Goal: Register for event/course

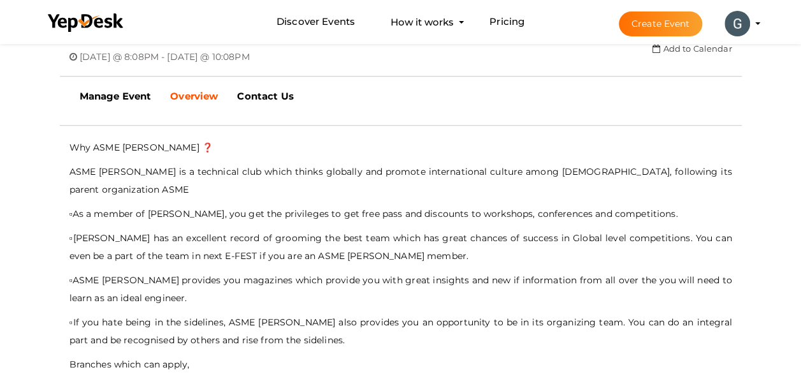
scroll to position [362, 0]
click at [755, 24] on li "Create Event [PERSON_NAME] E.M [EMAIL_ADDRESS][DOMAIN_NAME] Personal Profile My…" at bounding box center [678, 24] width 170 height 46
click at [756, 19] on li "Create Event [PERSON_NAME] E.M [EMAIL_ADDRESS][DOMAIN_NAME] Personal Profile My…" at bounding box center [678, 24] width 170 height 46
click at [750, 22] on profile-pic at bounding box center [737, 23] width 25 height 10
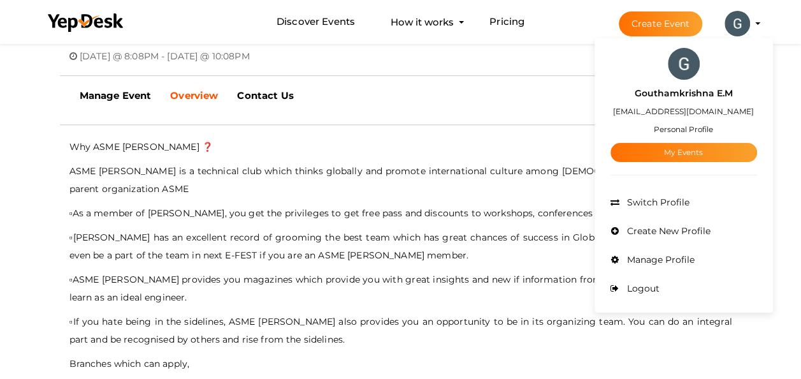
click at [458, 82] on div "Manage Event Review Event Overview [GEOGRAPHIC_DATA] Speakers Exhibitors Sponso…" at bounding box center [401, 96] width 681 height 32
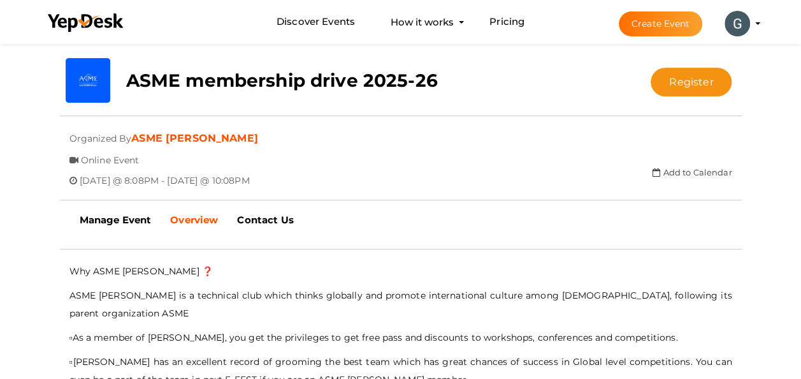
scroll to position [0, 0]
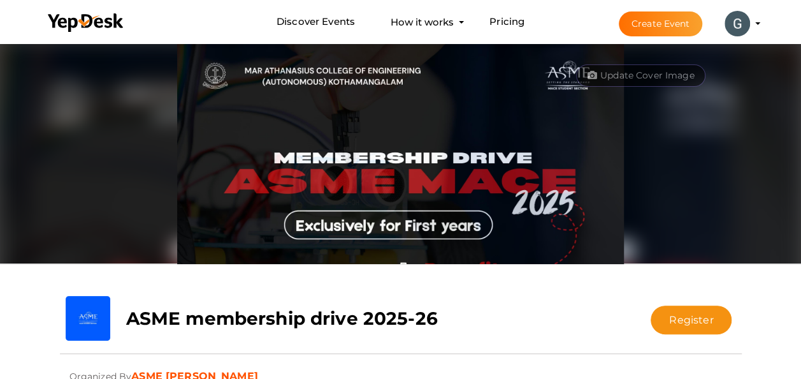
click at [751, 18] on button "Gouthamkrishna E.M [EMAIL_ADDRESS][DOMAIN_NAME] Personal Profile My Events Admi…" at bounding box center [737, 23] width 33 height 27
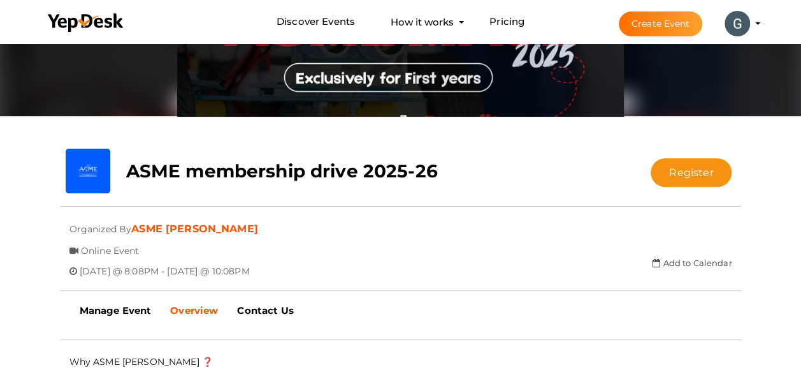
scroll to position [147, 0]
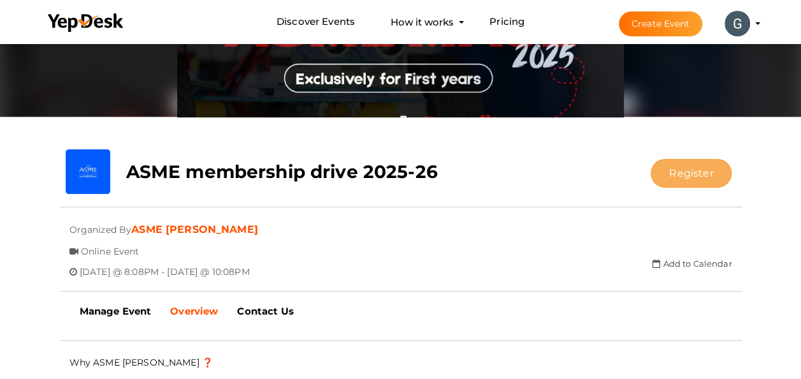
click at [701, 178] on button "Register" at bounding box center [691, 173] width 81 height 29
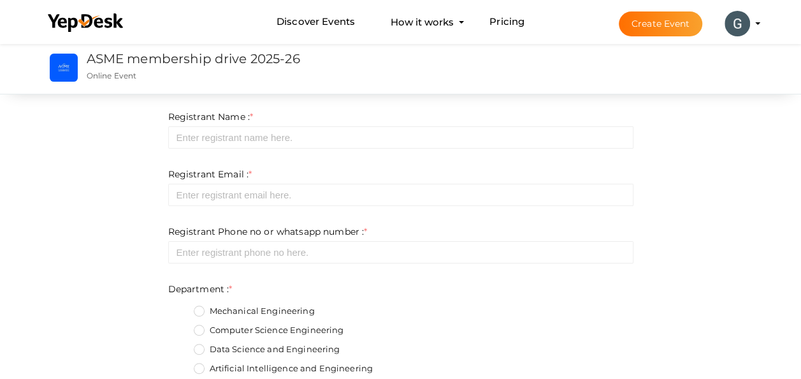
scroll to position [32, 0]
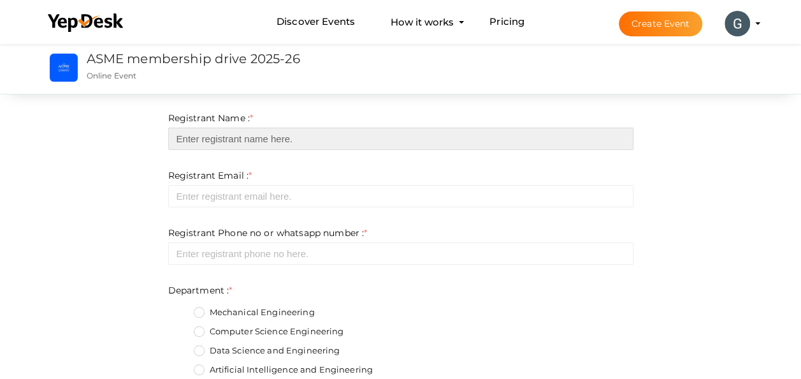
click at [460, 148] on input "text" at bounding box center [400, 138] width 465 height 22
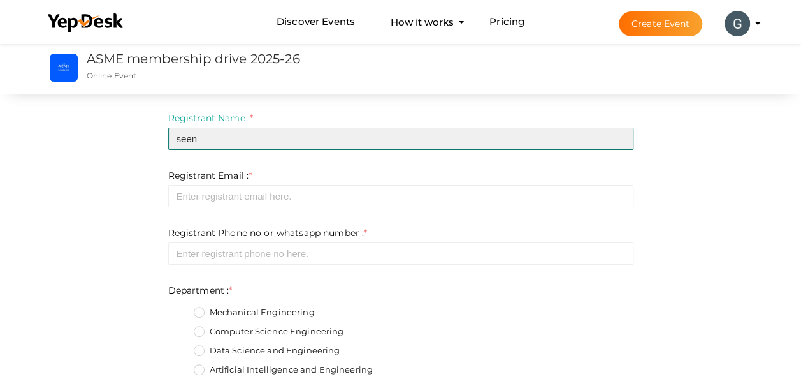
type input "seen"
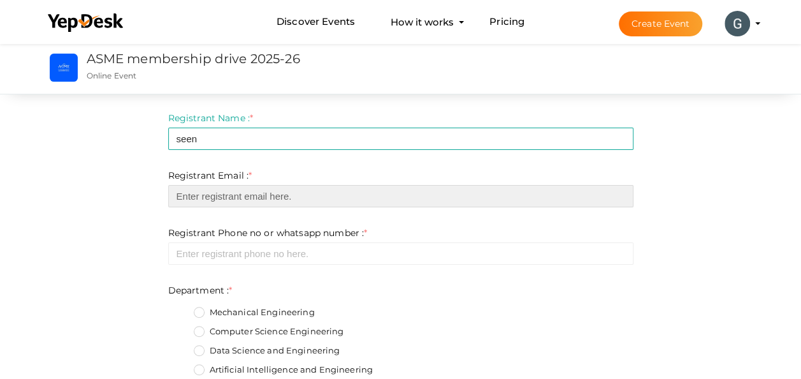
click at [352, 194] on input "email" at bounding box center [400, 196] width 465 height 22
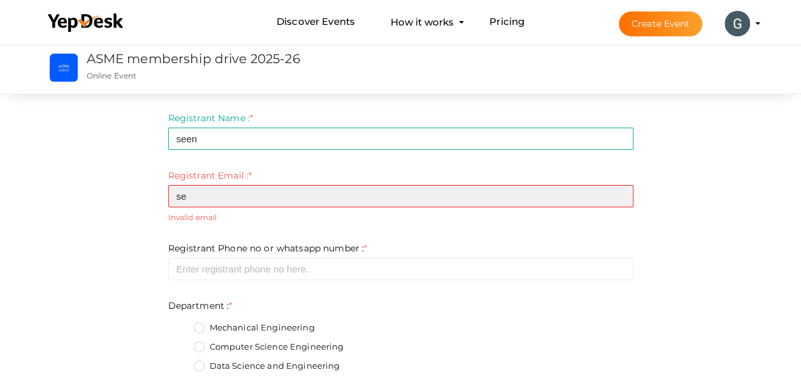
type input "s"
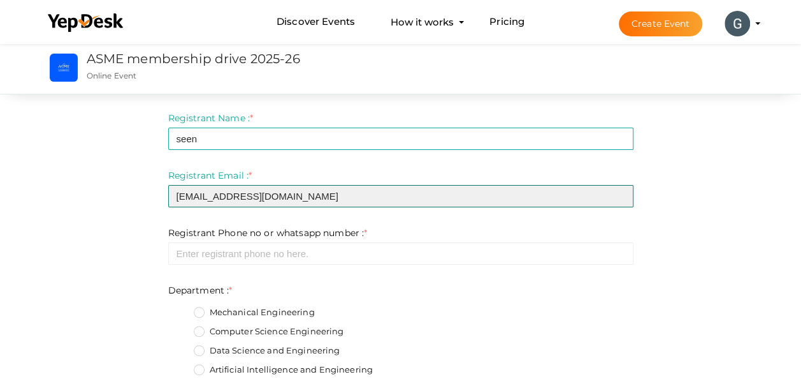
click at [325, 207] on input "[EMAIL_ADDRESS][DOMAIN_NAME]" at bounding box center [400, 196] width 465 height 22
click at [208, 203] on input "[EMAIL_ADDRESS][DOMAIN_NAME]" at bounding box center [400, 196] width 465 height 22
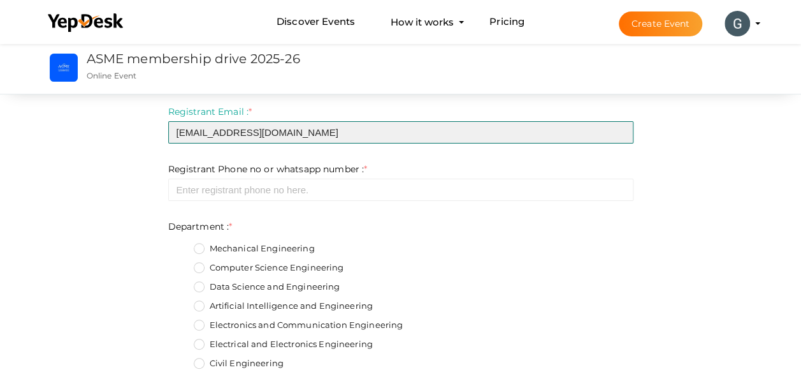
scroll to position [96, 0]
type input "[EMAIL_ADDRESS][DOMAIN_NAME]"
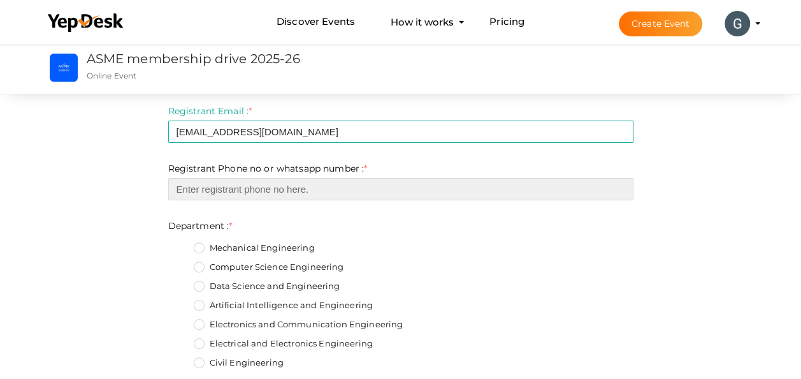
click at [289, 190] on input "number" at bounding box center [400, 189] width 465 height 22
type input "09188244220"
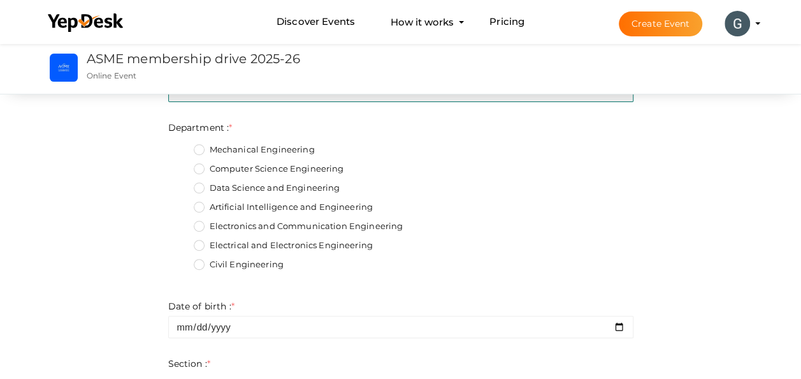
scroll to position [196, 0]
click at [195, 150] on label "Mechanical Engineering" at bounding box center [254, 148] width 121 height 13
click at [181, 145] on input "Mechanical Engineering" at bounding box center [181, 145] width 0 height 0
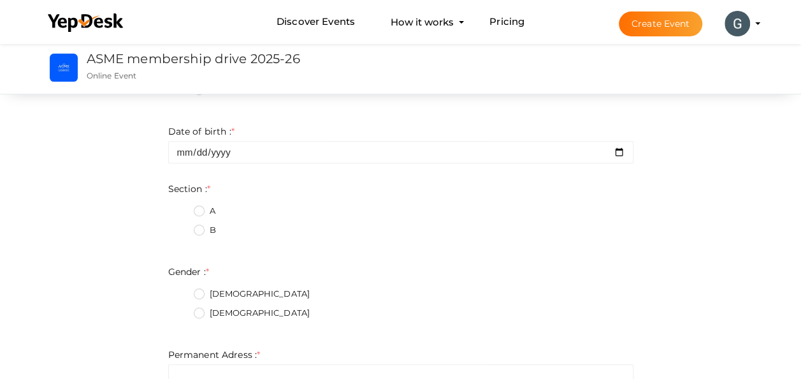
scroll to position [389, 0]
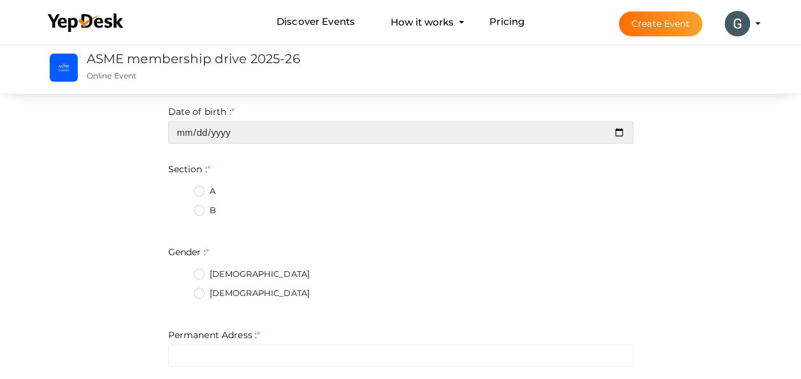
click at [243, 131] on input "date" at bounding box center [400, 132] width 465 height 22
click at [623, 130] on input "date" at bounding box center [400, 132] width 465 height 22
type input "[DATE]"
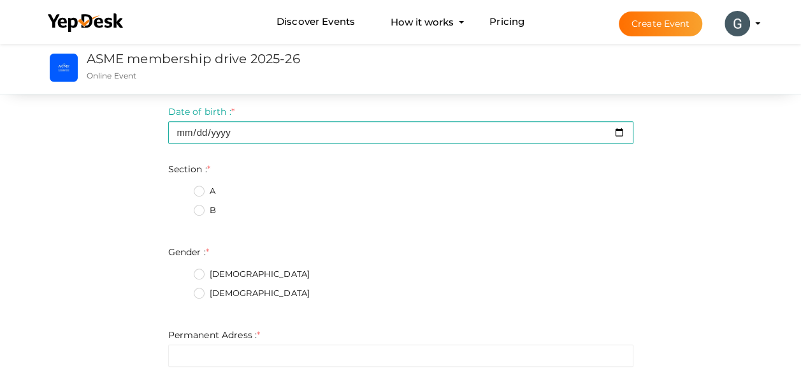
click at [196, 192] on label "A" at bounding box center [205, 191] width 22 height 13
click at [181, 187] on input "A" at bounding box center [181, 187] width 0 height 0
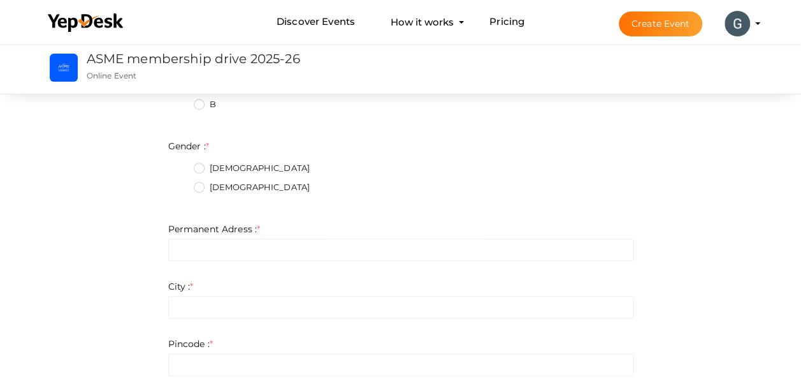
scroll to position [493, 0]
click at [207, 170] on label "[DEMOGRAPHIC_DATA]" at bounding box center [252, 169] width 117 height 13
click at [181, 166] on input "[DEMOGRAPHIC_DATA]" at bounding box center [181, 166] width 0 height 0
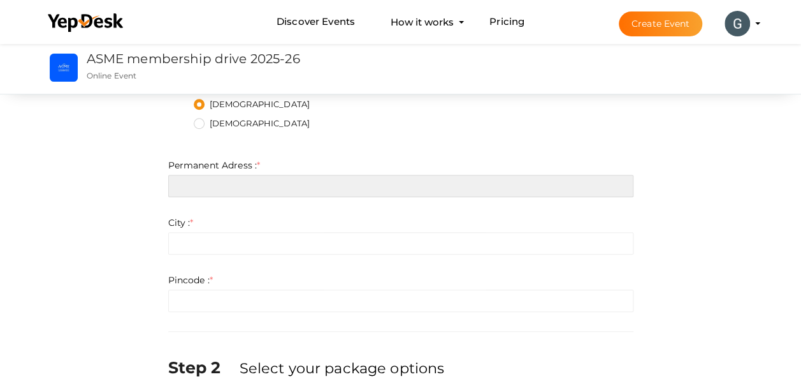
click at [206, 184] on input "text" at bounding box center [400, 186] width 465 height 22
type input "[EMAIL_ADDRESS][DOMAIN_NAME]"
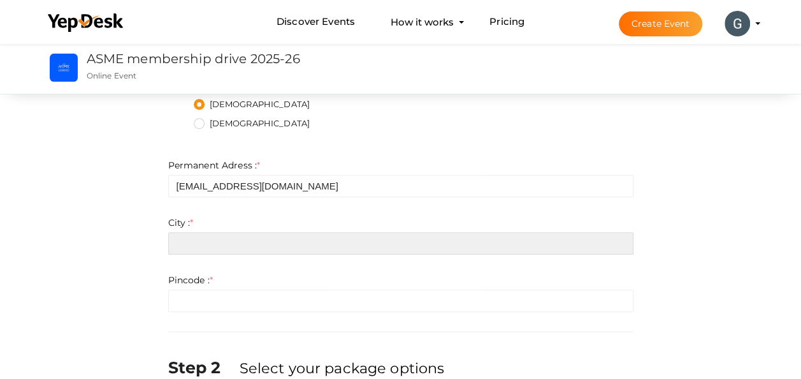
type input "[EMAIL_ADDRESS][DOMAIN_NAME]"
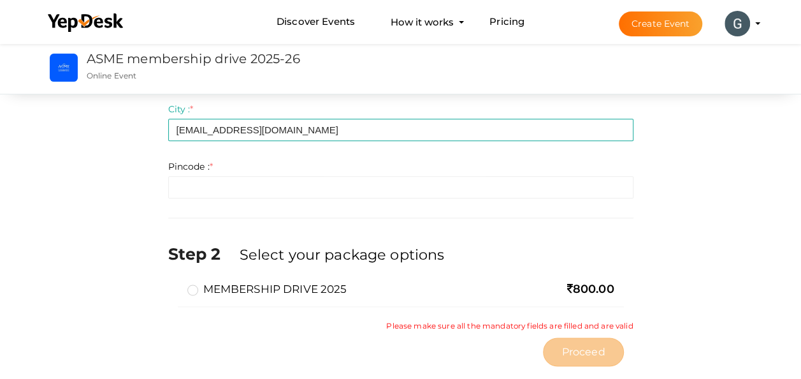
scroll to position [679, 0]
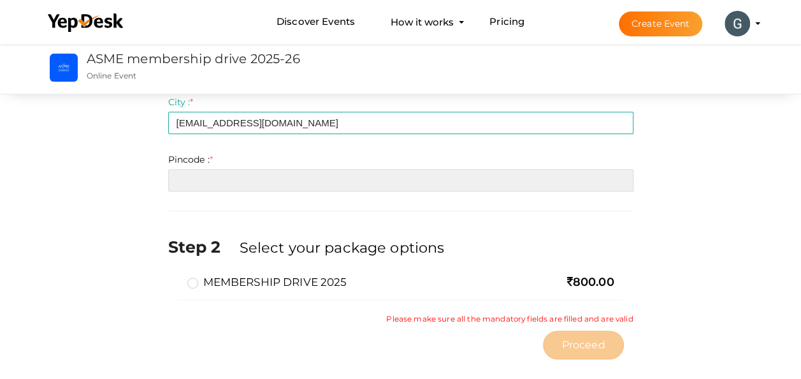
click at [198, 176] on input "number" at bounding box center [400, 180] width 465 height 22
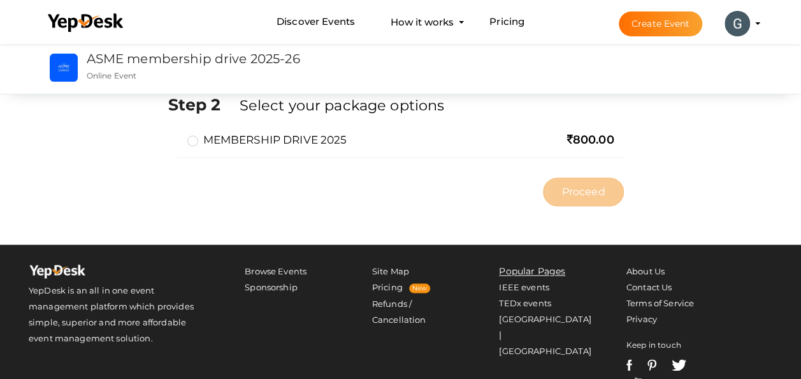
scroll to position [838, 0]
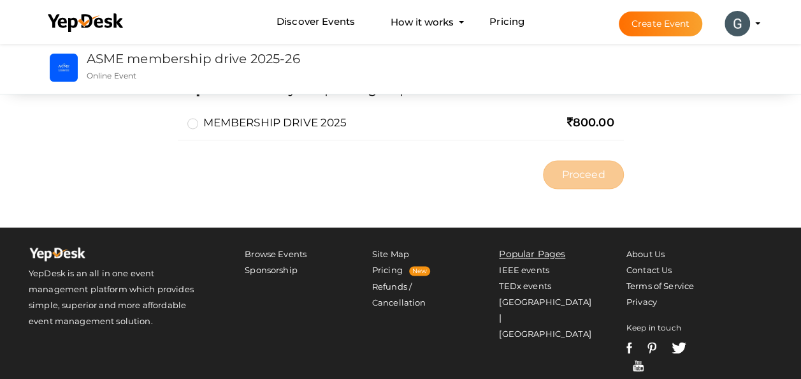
type input "65646"
click at [190, 128] on label "MEMBERSHIP DRIVE 2025" at bounding box center [267, 122] width 160 height 15
click at [175, 117] on input "MEMBERSHIP DRIVE 2025" at bounding box center [175, 117] width 0 height 0
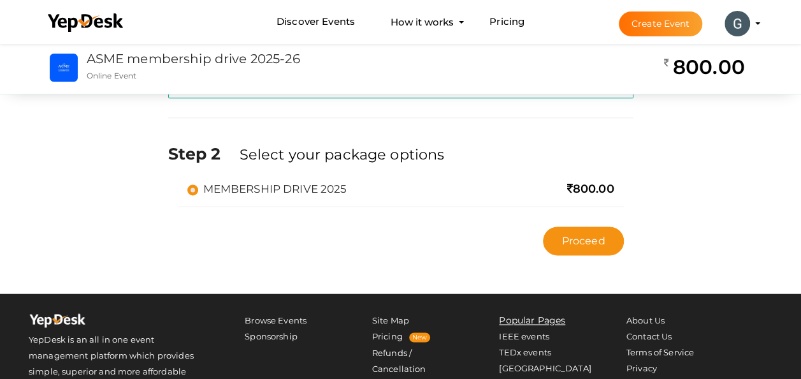
scroll to position [769, 0]
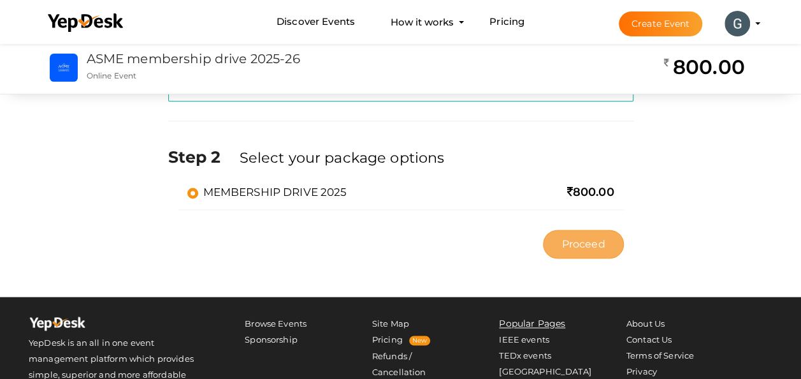
click at [575, 245] on span "Proceed" at bounding box center [583, 243] width 43 height 15
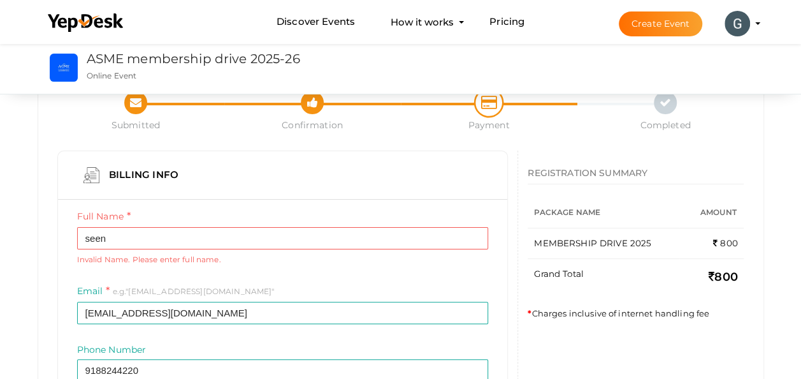
scroll to position [48, 0]
drag, startPoint x: 280, startPoint y: 229, endPoint x: 220, endPoint y: 255, distance: 65.7
click at [220, 255] on small "Invalid Name. Please enter full name." at bounding box center [283, 259] width 412 height 11
click at [219, 251] on div "Full Name seen Invalid Name. Please enter full name. Required." at bounding box center [283, 237] width 412 height 55
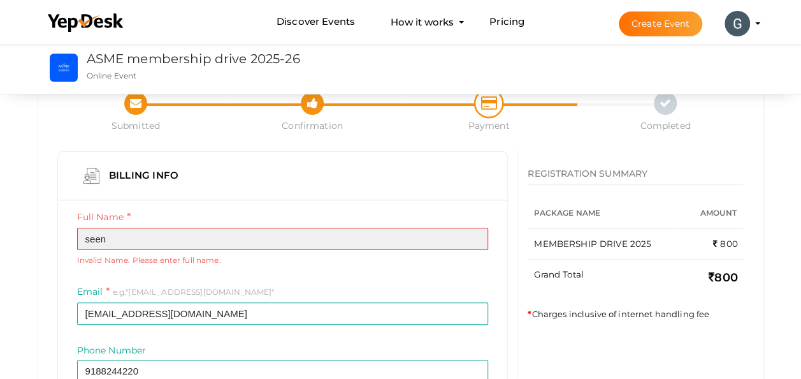
click at [218, 234] on input "seen" at bounding box center [283, 239] width 412 height 22
drag, startPoint x: 218, startPoint y: 234, endPoint x: 111, endPoint y: 241, distance: 107.3
click at [111, 241] on input "seen" at bounding box center [283, 239] width 412 height 22
drag, startPoint x: 111, startPoint y: 241, endPoint x: 61, endPoint y: 236, distance: 50.0
click at [61, 236] on div "Full Name seen Invalid Name. Please enter full name. Required. Email e.g."[EMAI…" at bounding box center [283, 320] width 450 height 240
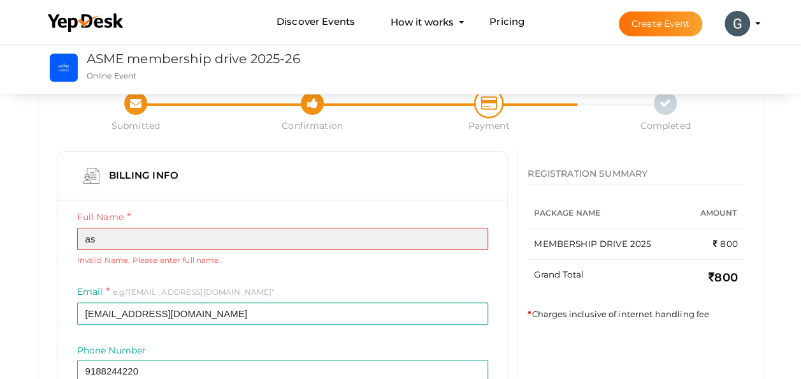
type input "a"
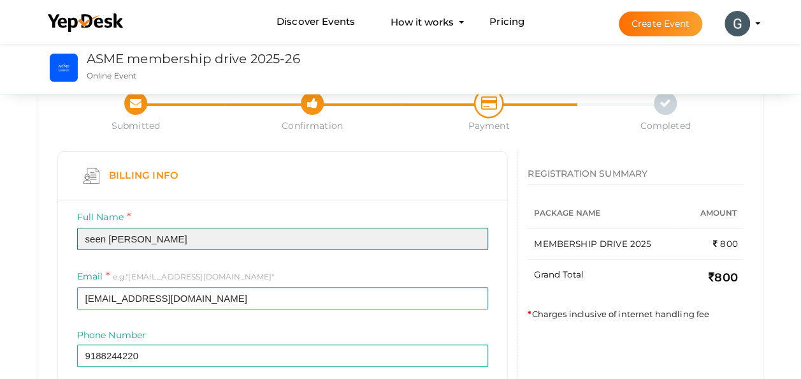
type input "seen [PERSON_NAME]"
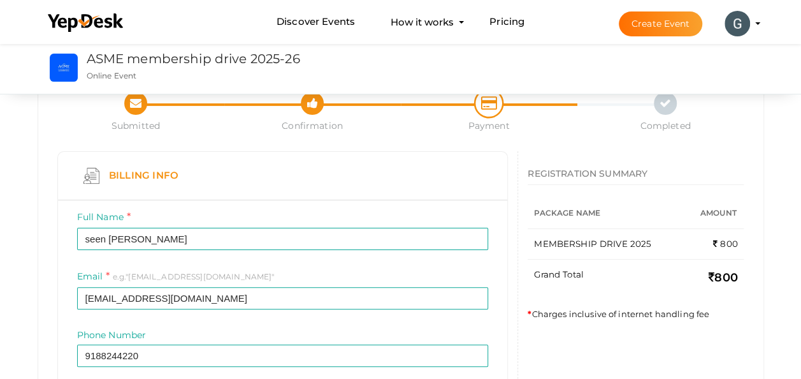
click at [333, 177] on div "Billing Info" at bounding box center [283, 175] width 412 height 29
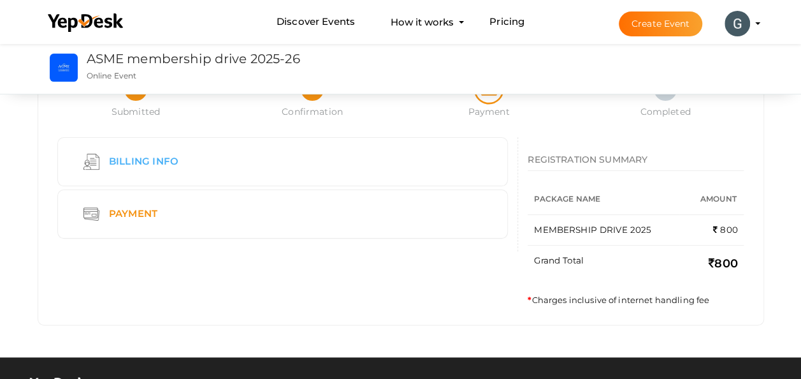
scroll to position [0, 0]
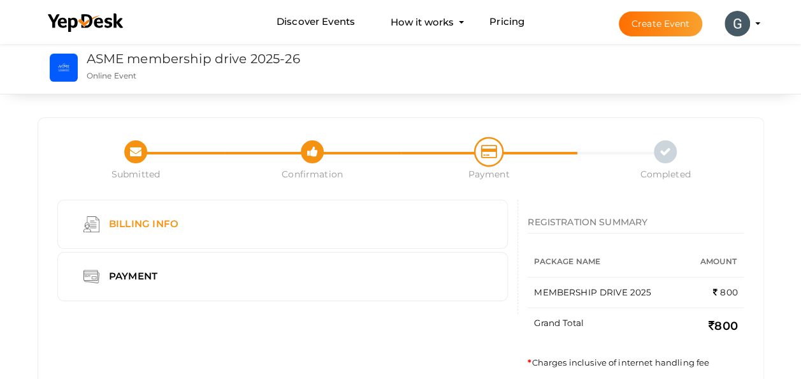
click at [154, 229] on div "Billing Info" at bounding box center [145, 224] width 92 height 16
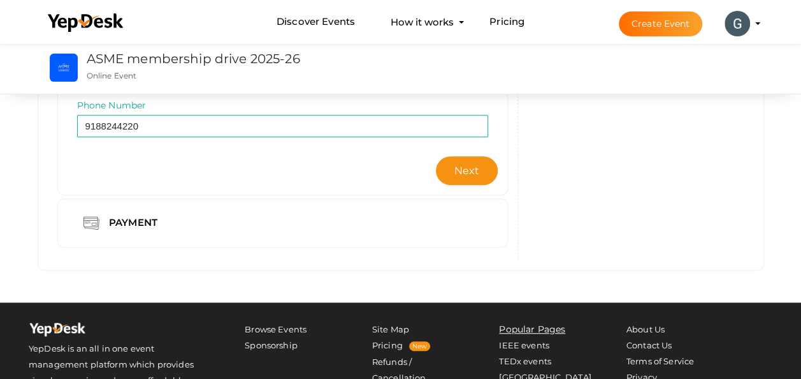
scroll to position [277, 0]
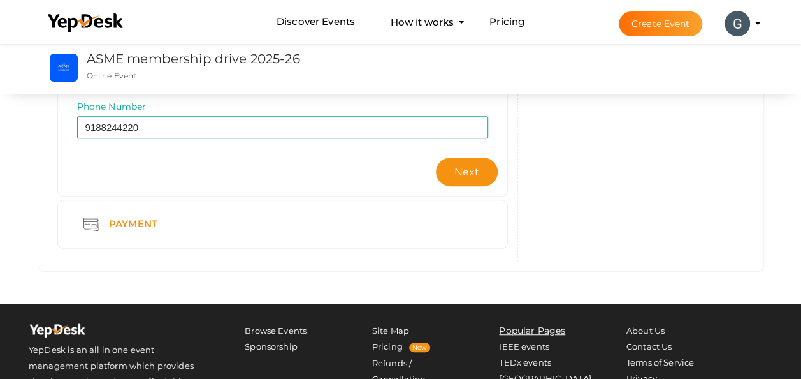
click at [130, 221] on div "Payment" at bounding box center [134, 224] width 71 height 16
click at [119, 229] on div "Payment" at bounding box center [134, 224] width 71 height 16
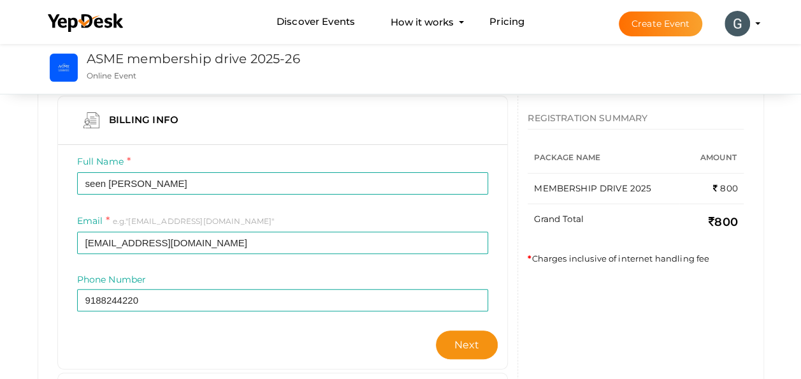
scroll to position [90, 0]
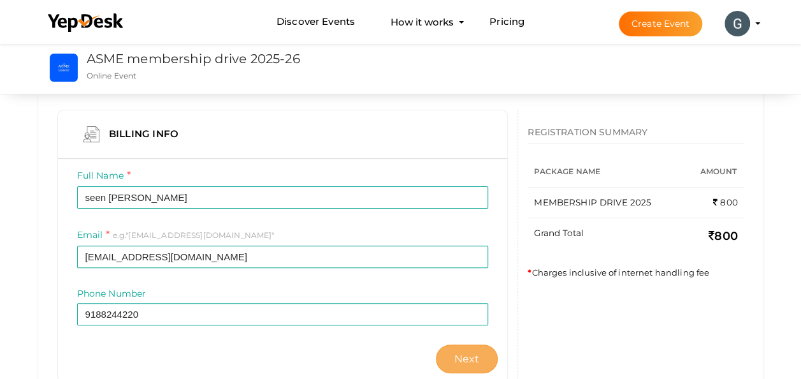
click at [469, 364] on button "Next" at bounding box center [467, 358] width 62 height 29
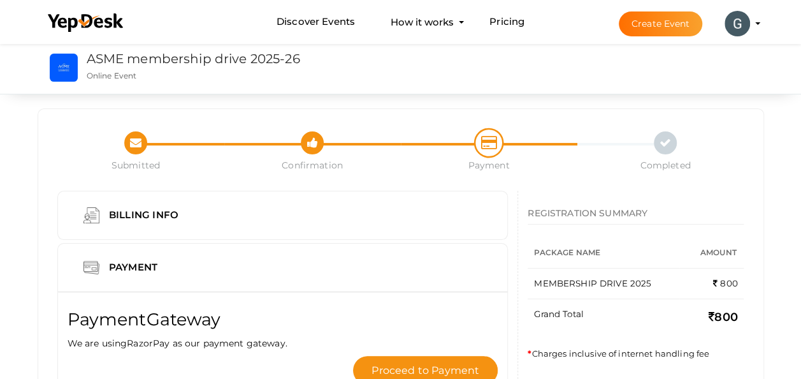
scroll to position [0, 0]
